Goal: Navigation & Orientation: Find specific page/section

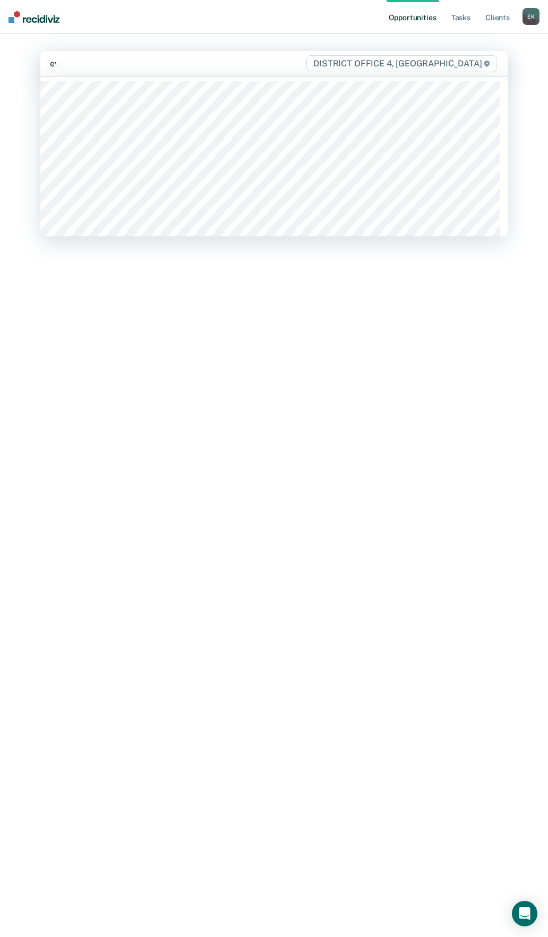
type input "eva"
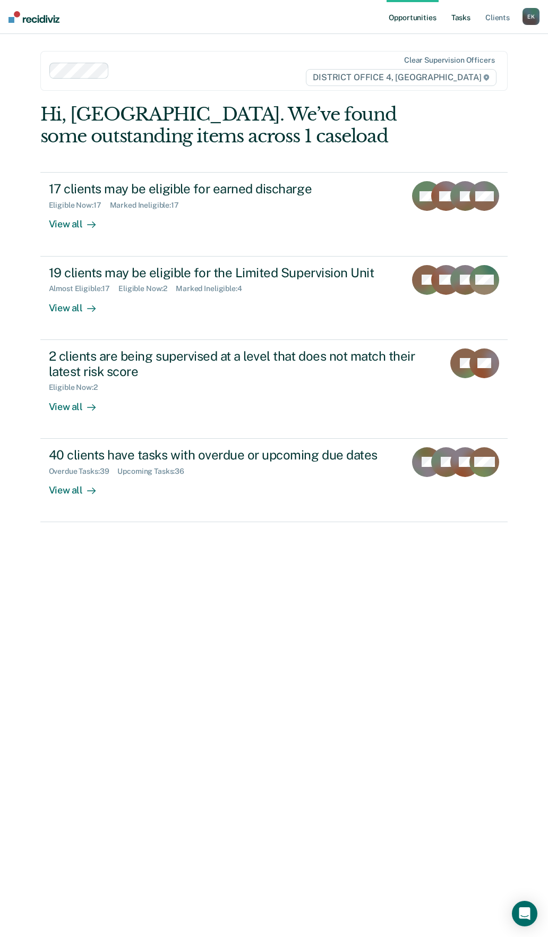
click at [469, 23] on link "Tasks" at bounding box center [460, 17] width 23 height 34
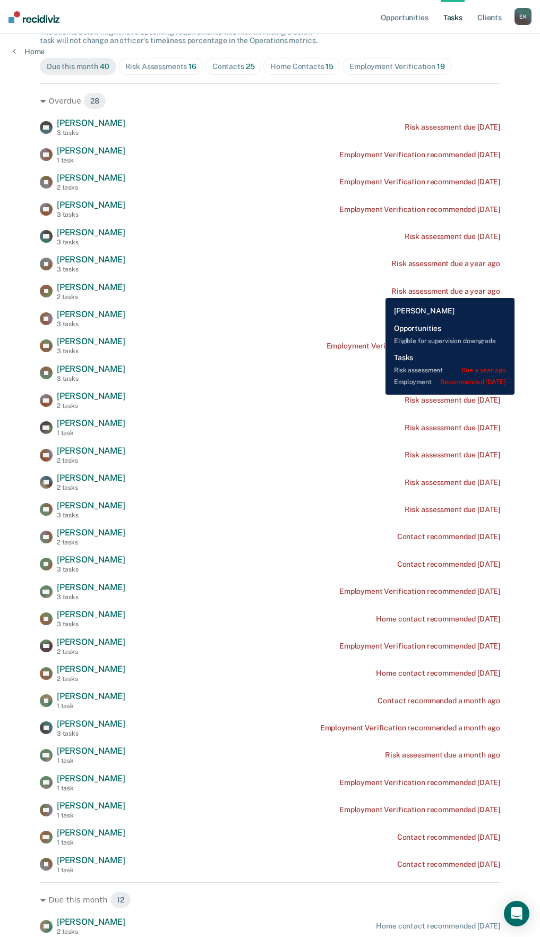
scroll to position [159, 0]
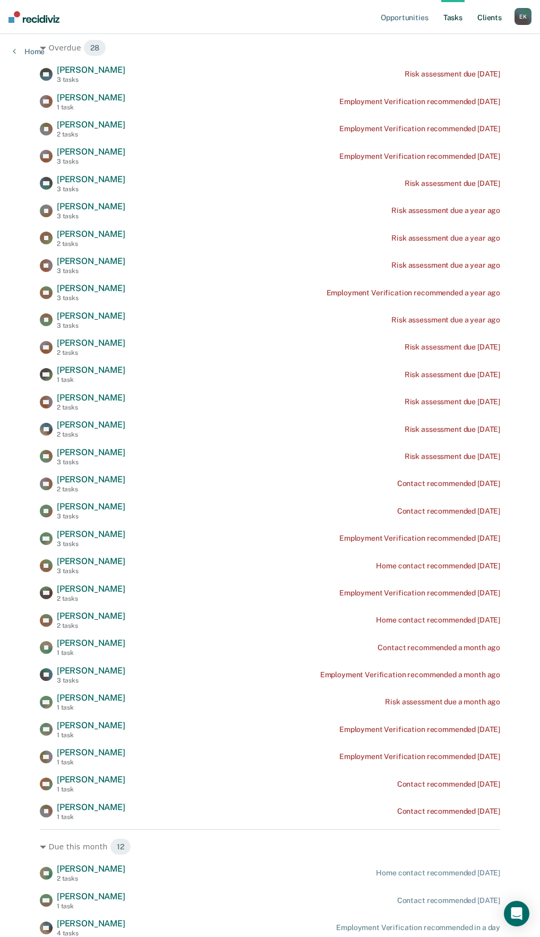
click at [477, 20] on link "Client s" at bounding box center [489, 17] width 29 height 34
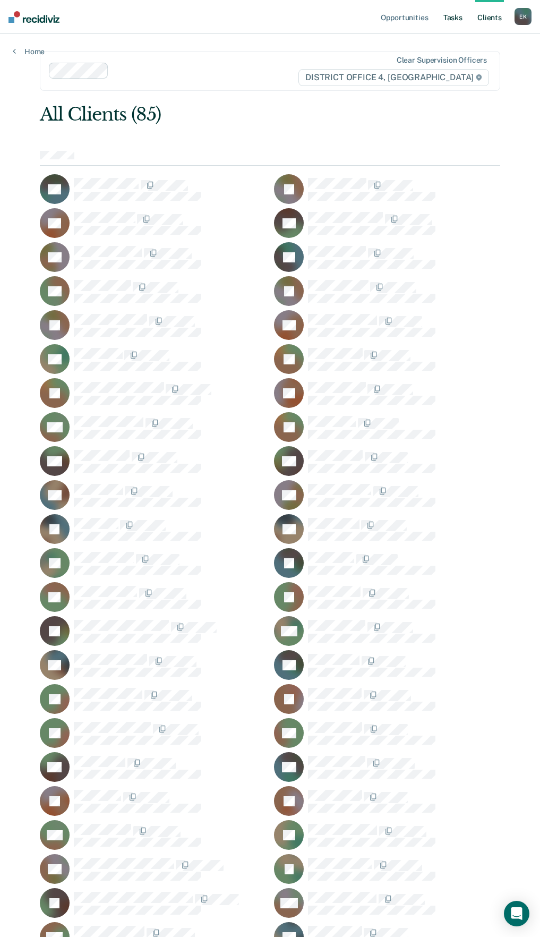
click at [454, 16] on link "Tasks" at bounding box center [452, 17] width 23 height 34
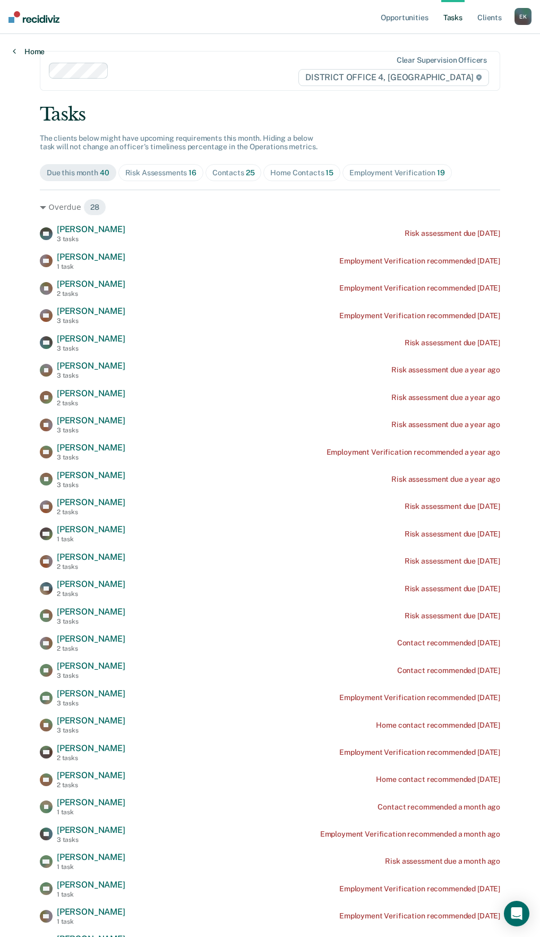
click at [20, 50] on link "Home" at bounding box center [29, 52] width 32 height 10
